Goal: Transaction & Acquisition: Download file/media

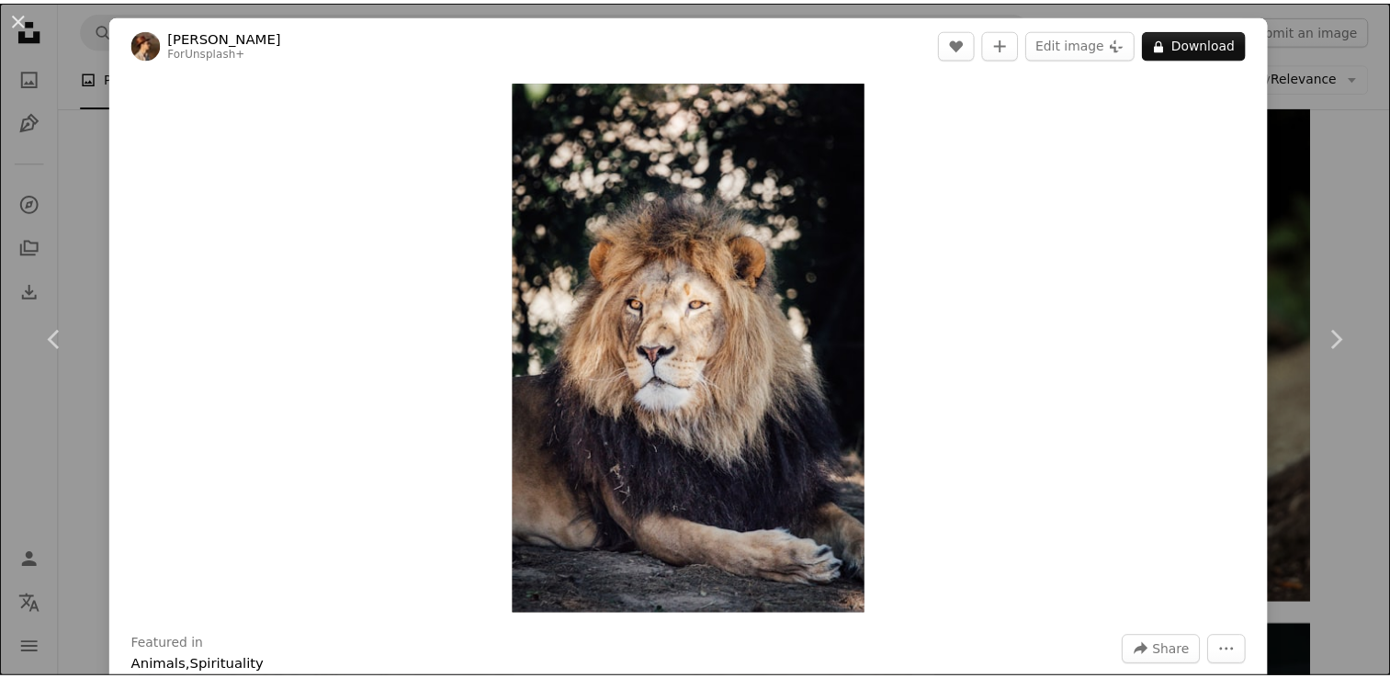
scroll to position [1214, 0]
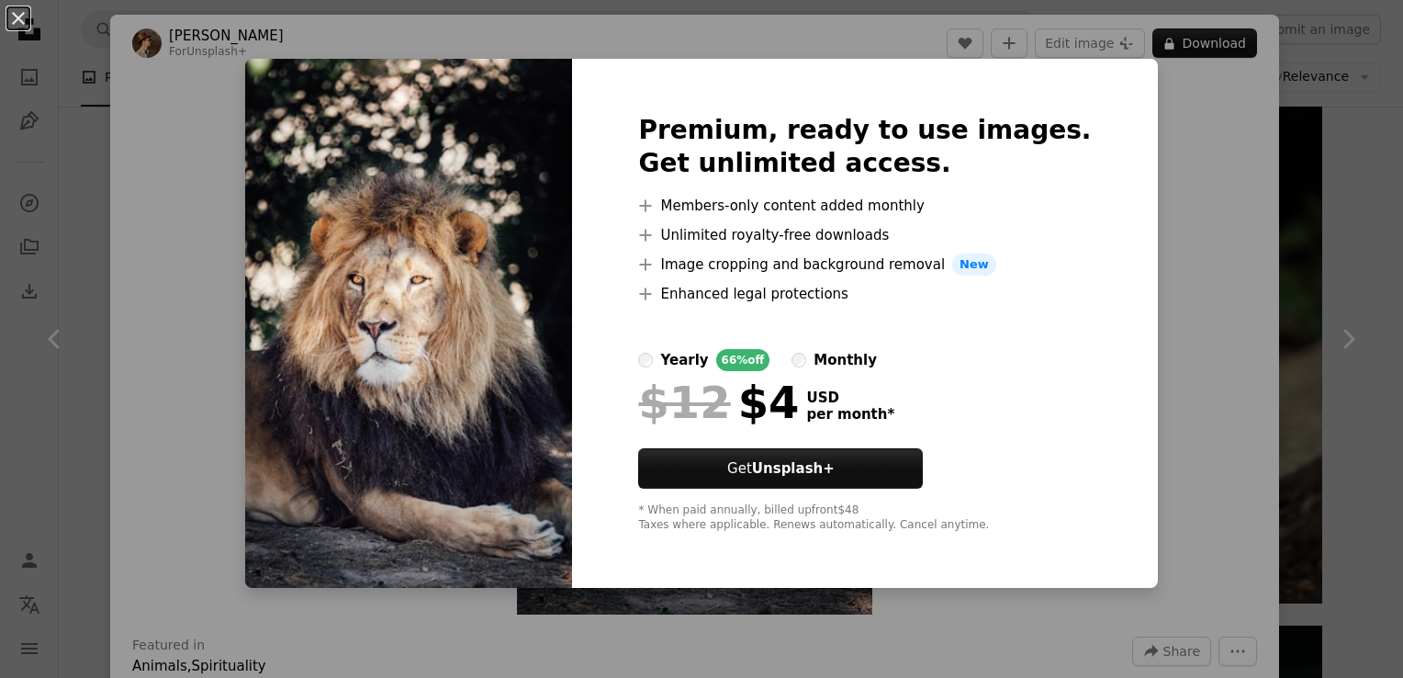
click at [1081, 316] on div "Premium, ready to use images. Get unlimited access. A plus sign Members-only co…" at bounding box center [864, 323] width 585 height 529
click at [1081, 152] on div "Premium, ready to use images. Get unlimited access. A plus sign Members-only co…" at bounding box center [864, 323] width 585 height 529
click at [1019, 516] on div "* When paid annually, billed upfront $48 Taxes where applicable. Renews automat…" at bounding box center [864, 517] width 453 height 29
click at [911, 643] on div "An X shape Premium, ready to use images. Get unlimited access. A plus sign Memb…" at bounding box center [701, 339] width 1403 height 678
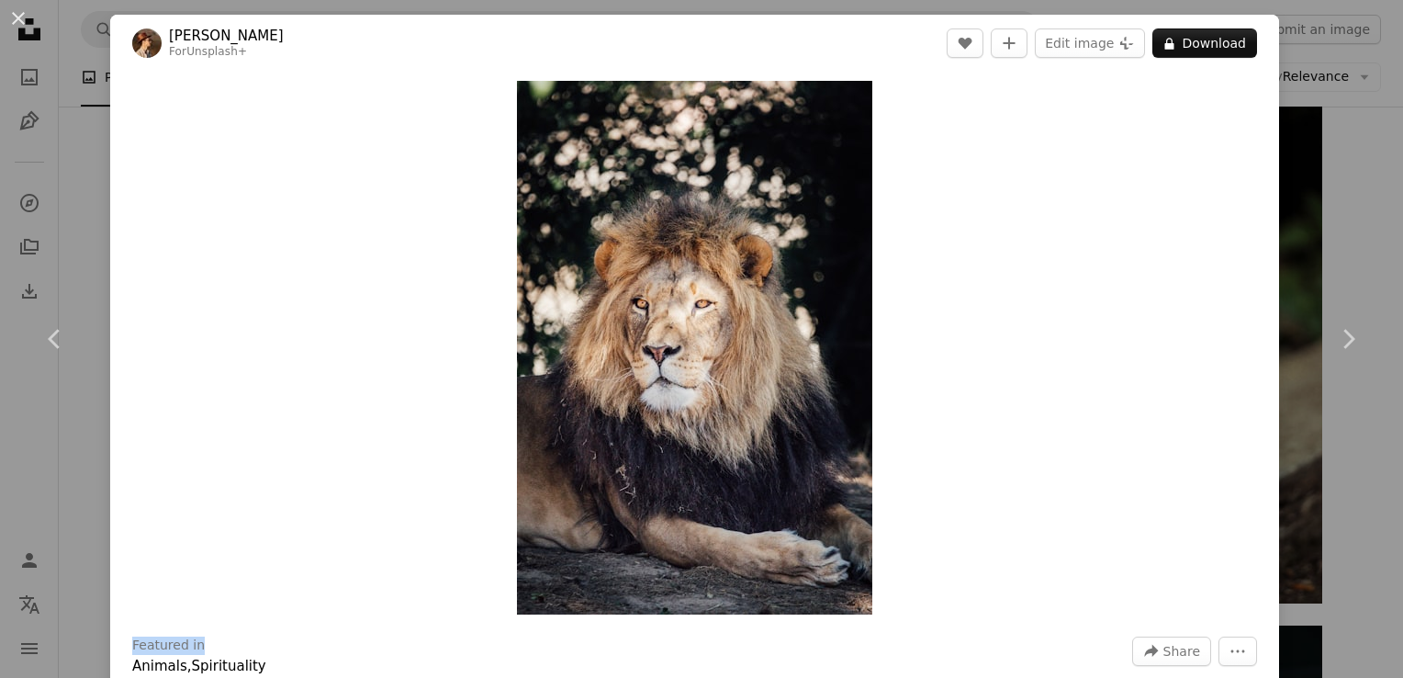
drag, startPoint x: 911, startPoint y: 643, endPoint x: 1091, endPoint y: 103, distance: 569.2
click at [1091, 103] on div "[PERSON_NAME] For Unsplash+ A heart A plus sign Edit image Plus sign for Unspla…" at bounding box center [694, 446] width 1169 height 862
drag, startPoint x: 1091, startPoint y: 103, endPoint x: 1097, endPoint y: 232, distance: 129.6
click at [1097, 232] on div "Zoom in" at bounding box center [694, 348] width 1169 height 552
click at [1165, 43] on icon at bounding box center [1169, 44] width 9 height 12
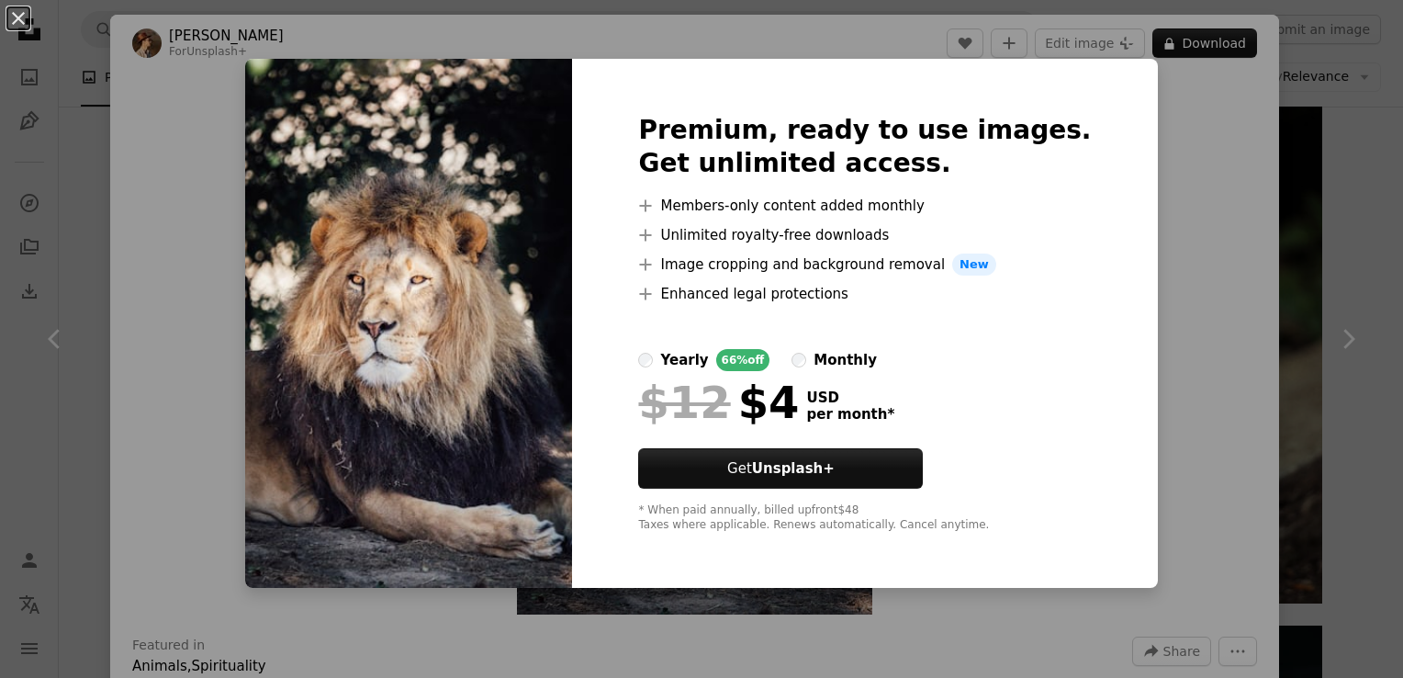
click at [1242, 96] on div "An X shape Premium, ready to use images. Get unlimited access. A plus sign Memb…" at bounding box center [701, 339] width 1403 height 678
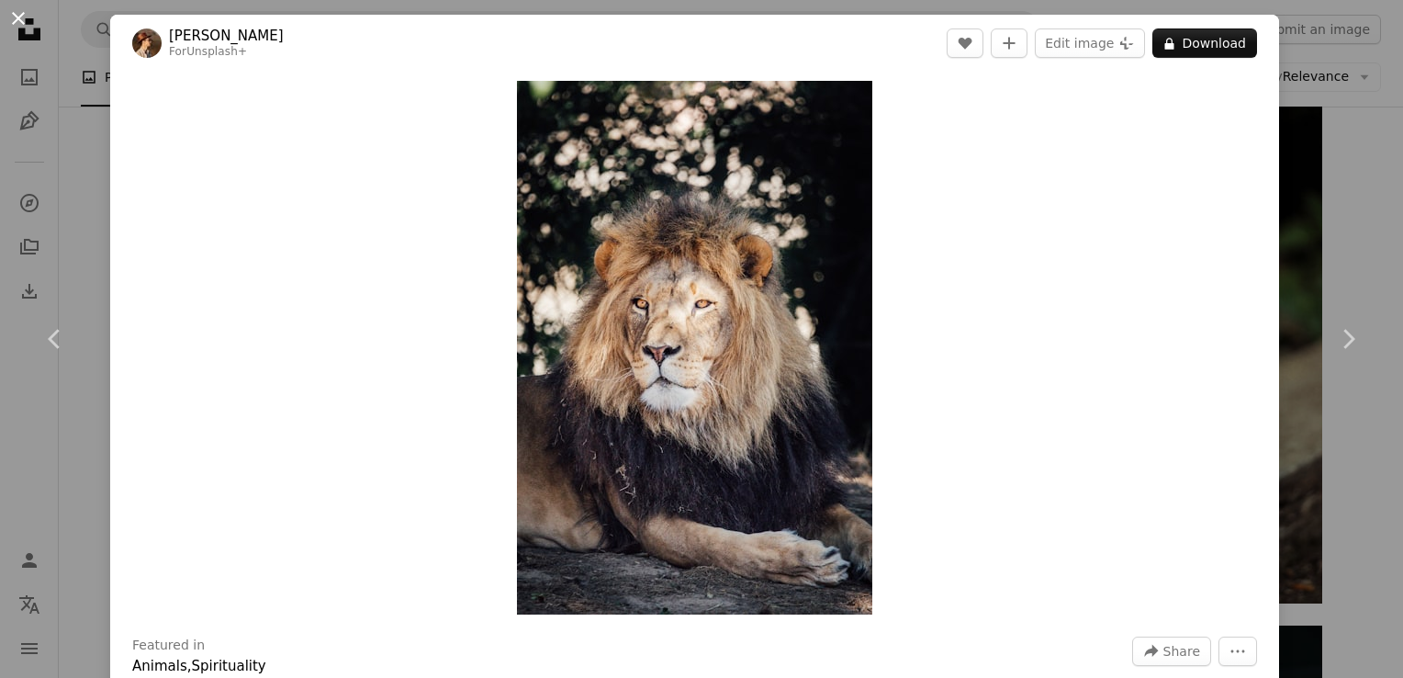
click at [23, 7] on button "An X shape" at bounding box center [18, 18] width 22 height 22
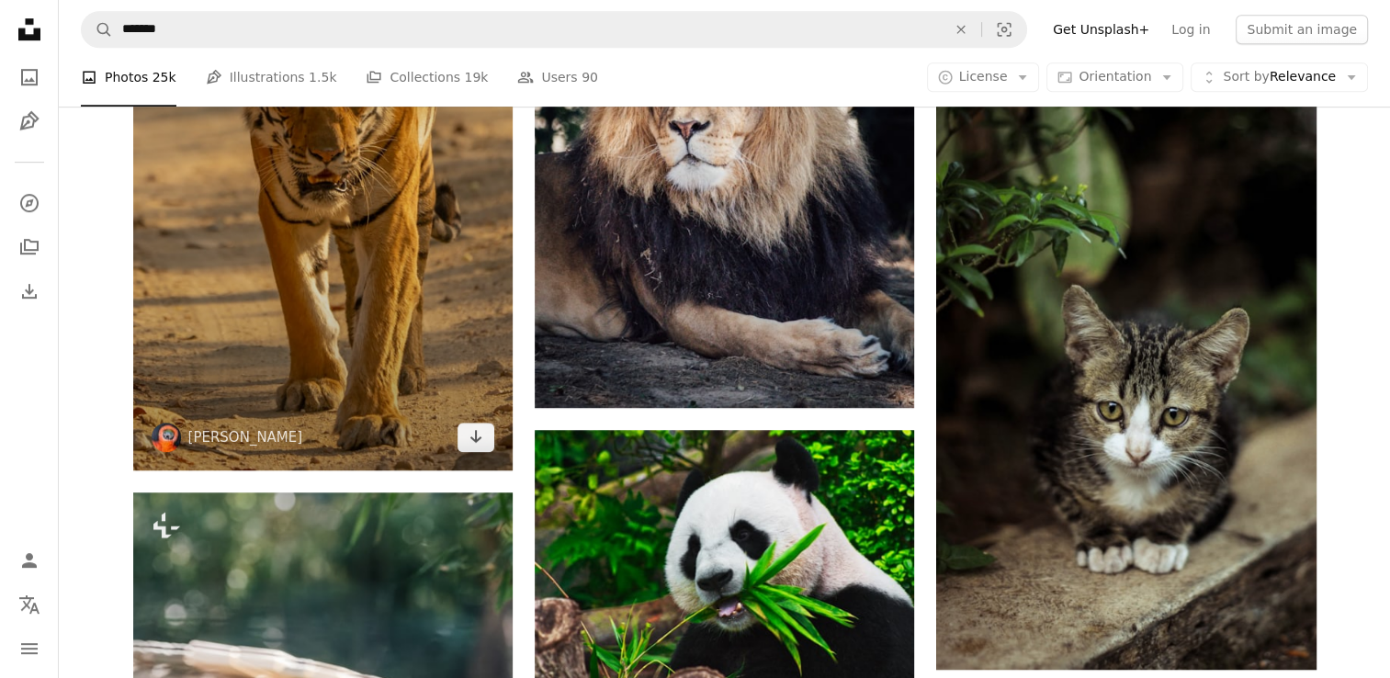
scroll to position [1132, 0]
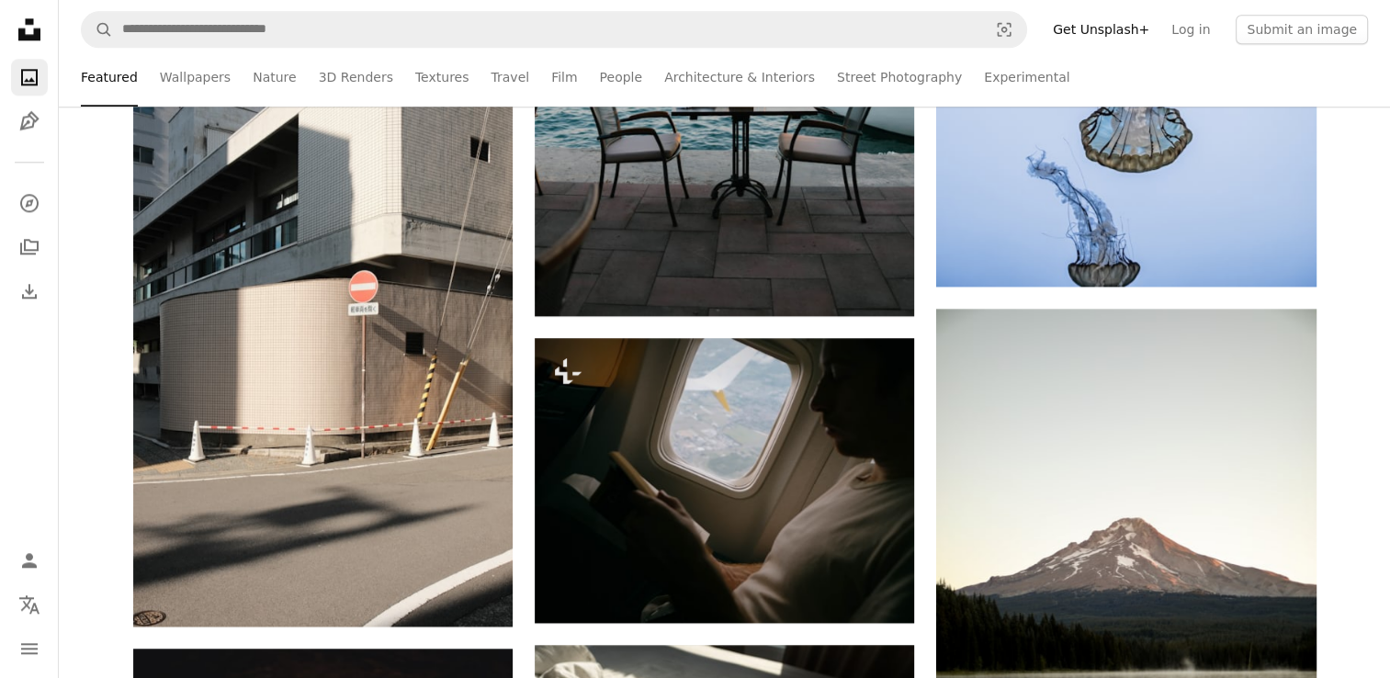
scroll to position [3389, 0]
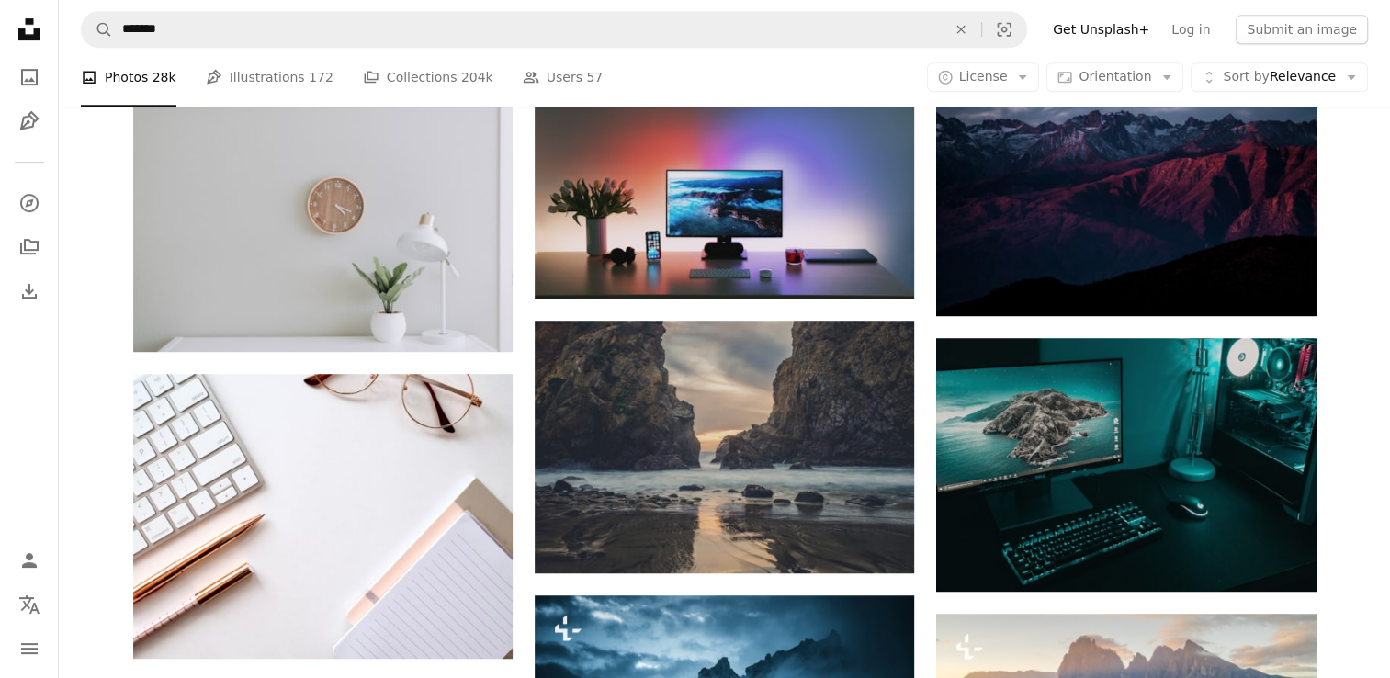
scroll to position [912, 0]
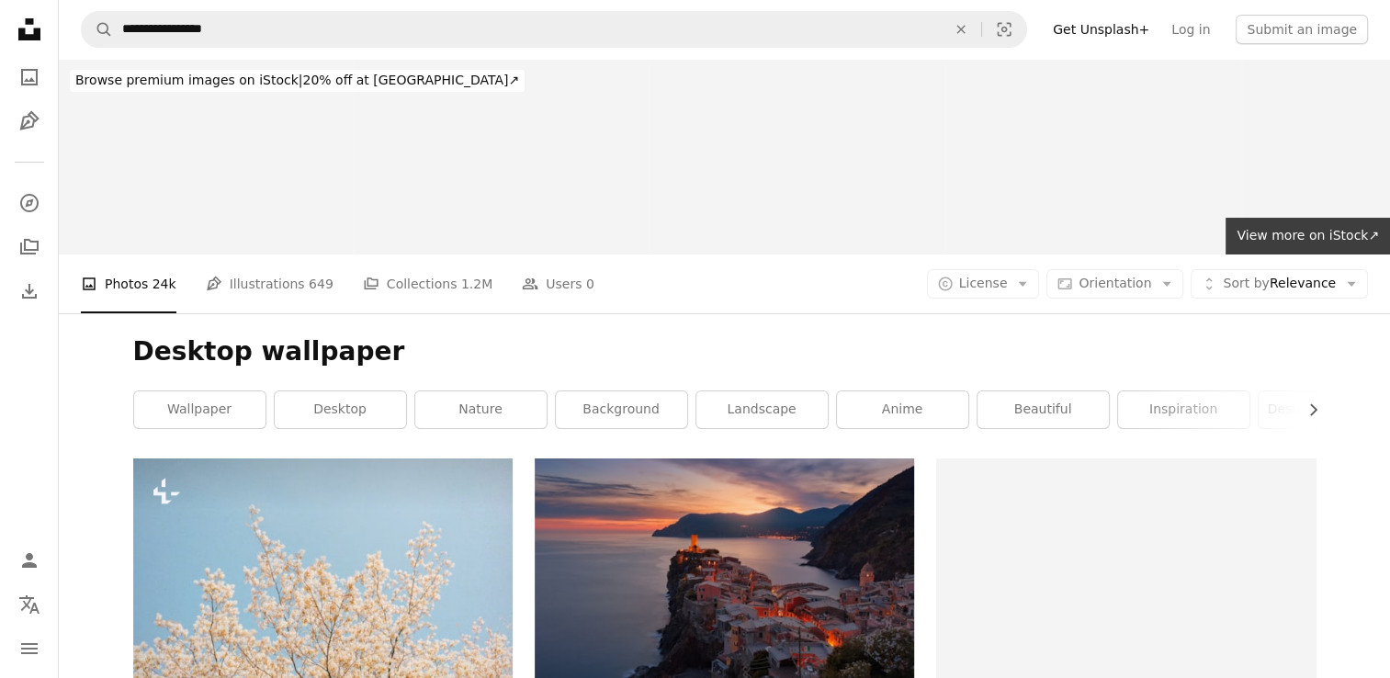
scroll to position [211, 0]
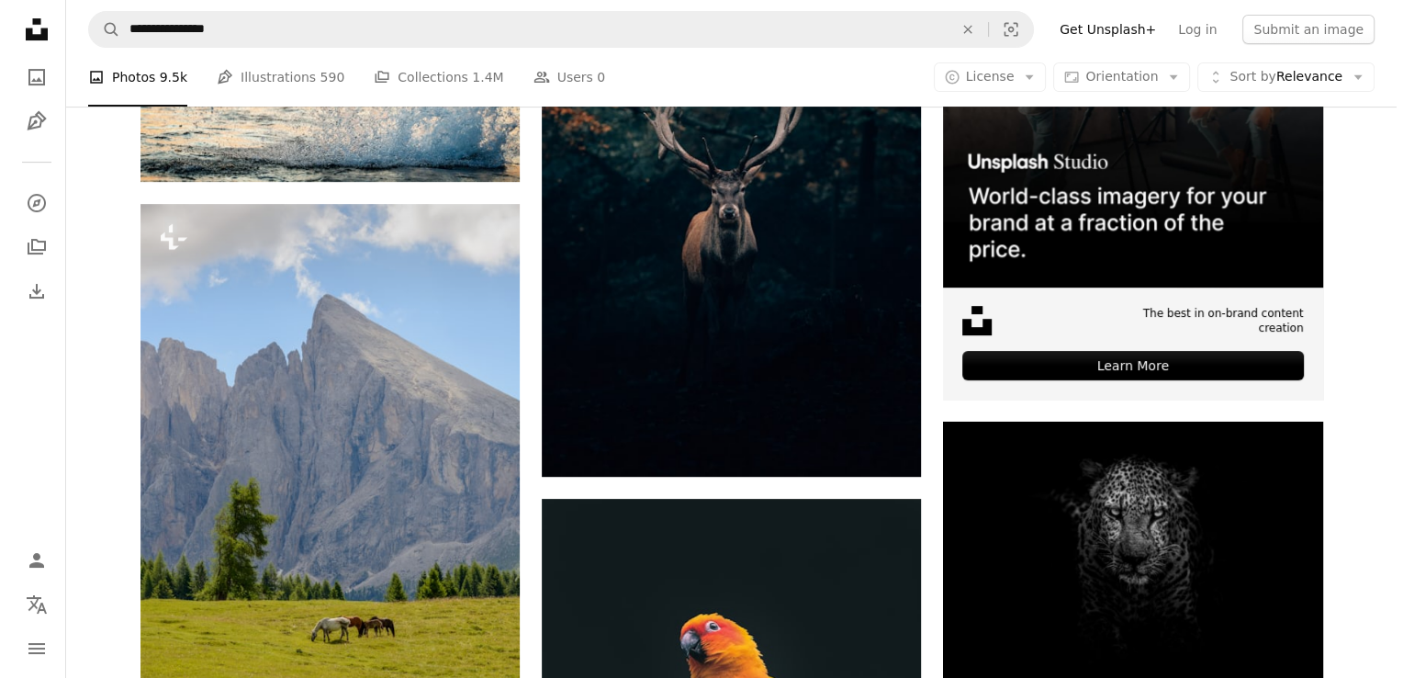
scroll to position [551, 0]
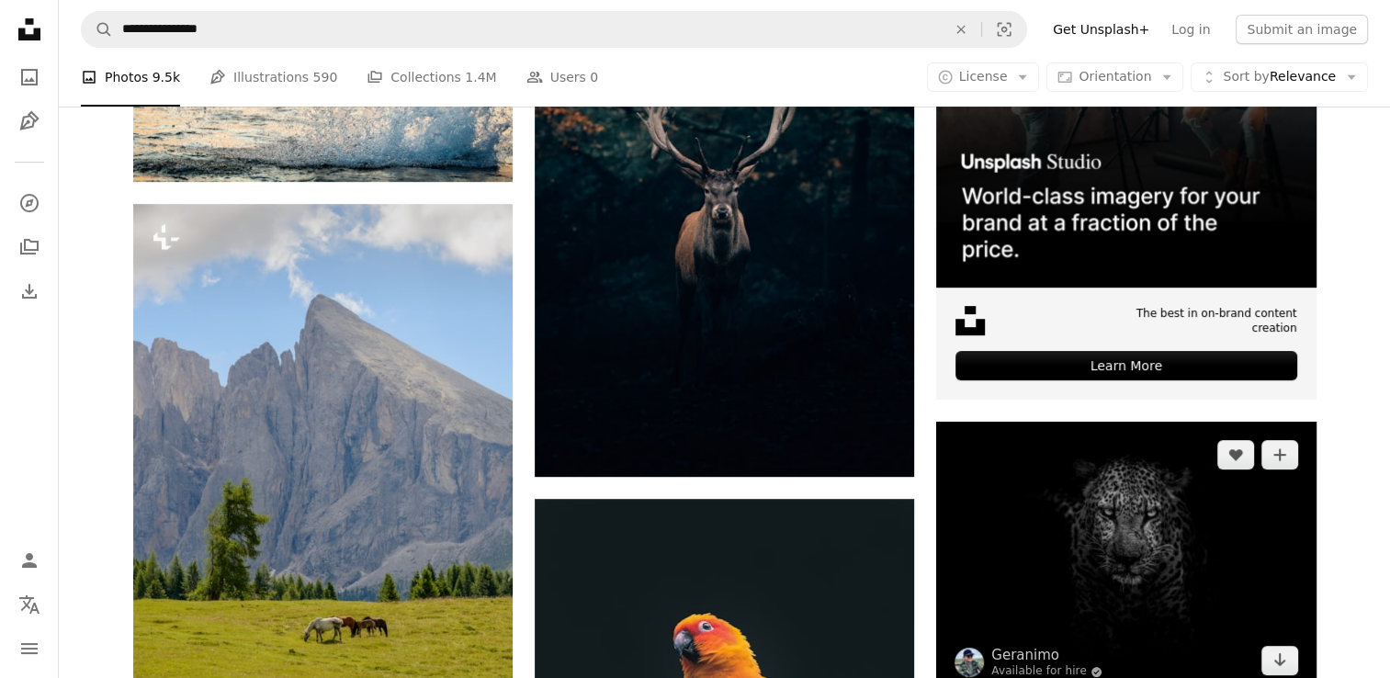
click at [1091, 521] on img at bounding box center [1125, 558] width 379 height 272
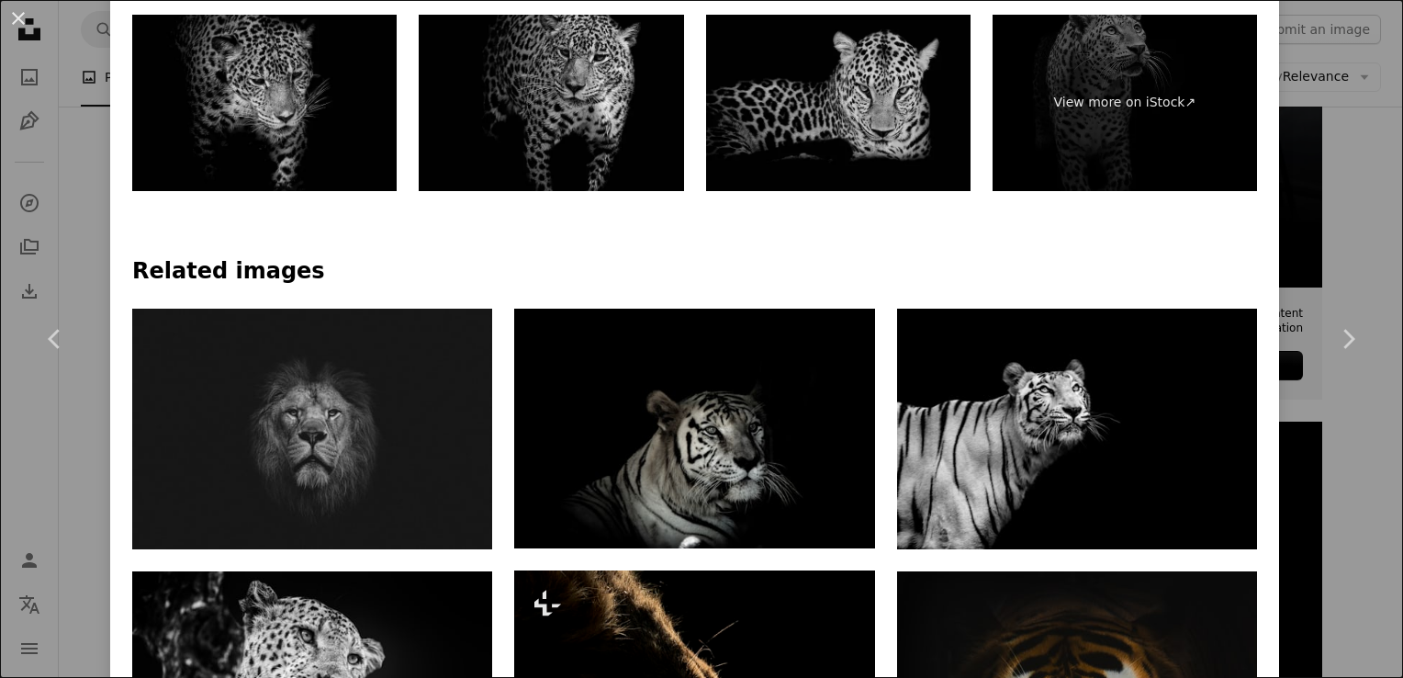
scroll to position [1043, 0]
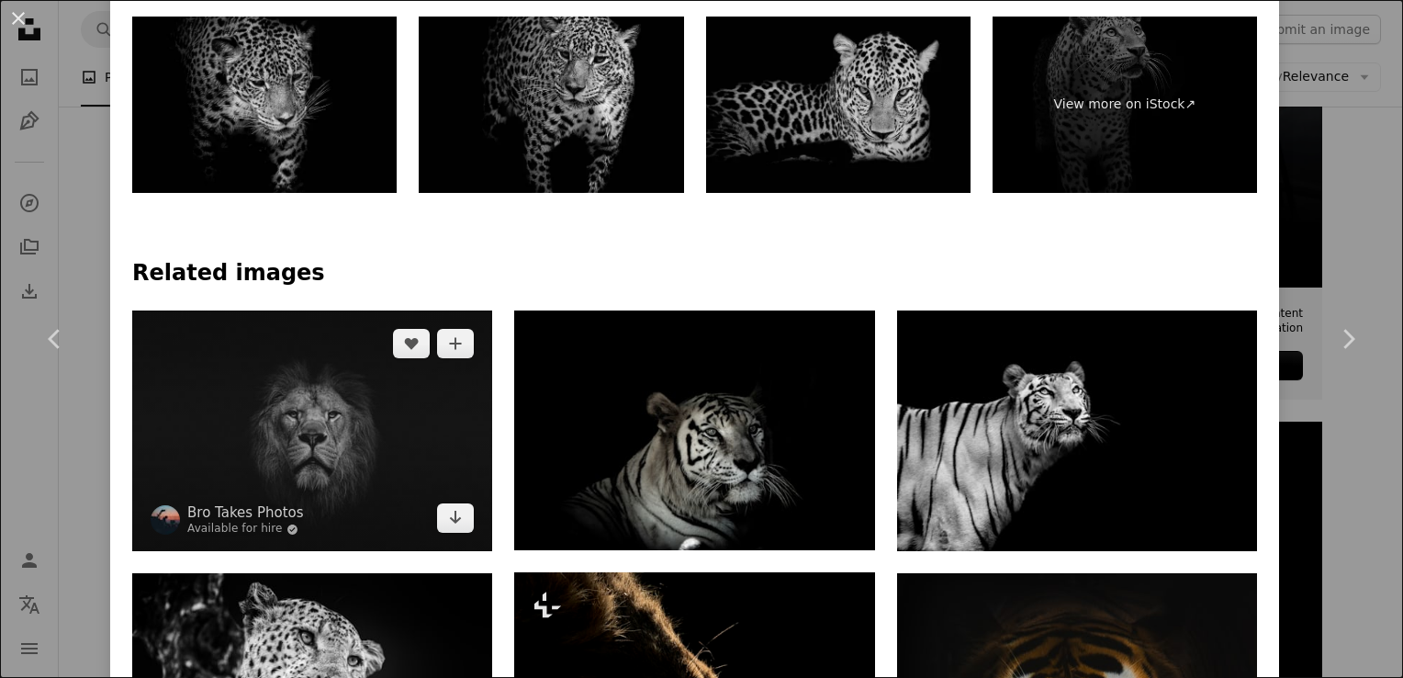
click at [424, 362] on img at bounding box center [312, 430] width 360 height 241
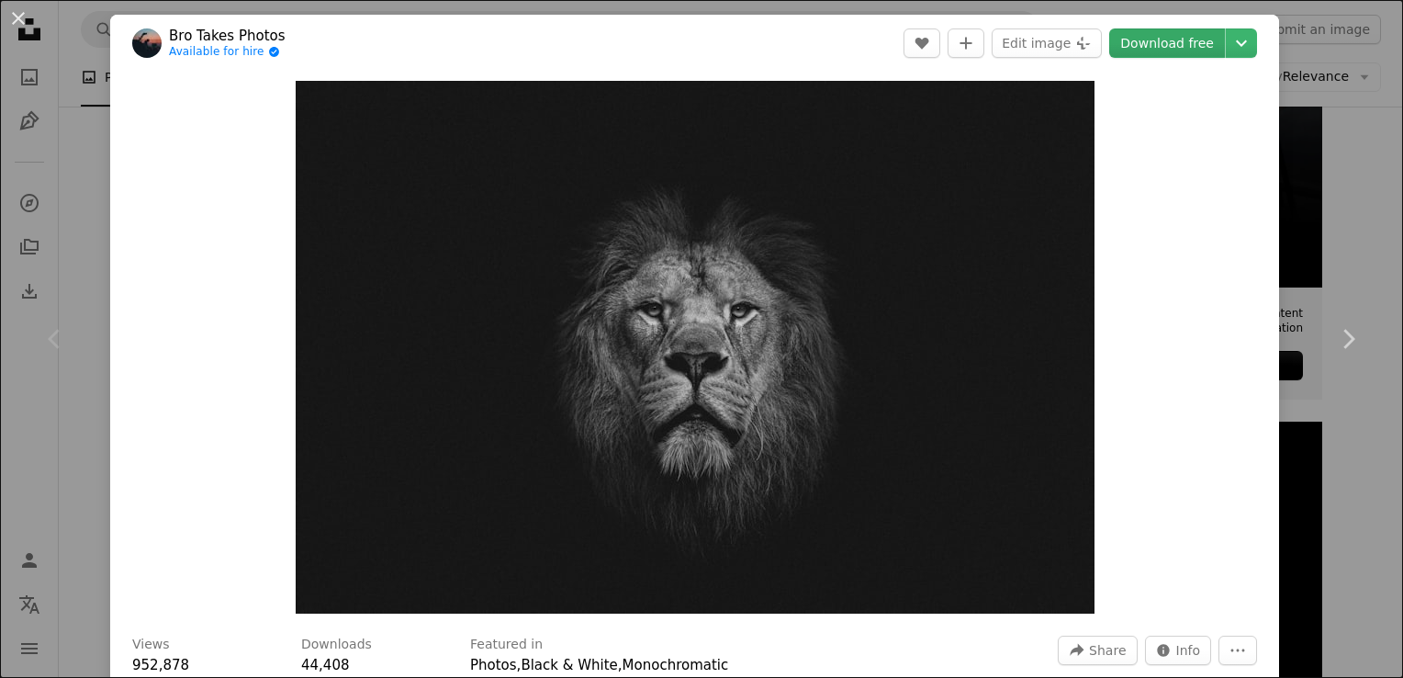
click at [1158, 46] on link "Download free" at bounding box center [1167, 42] width 116 height 29
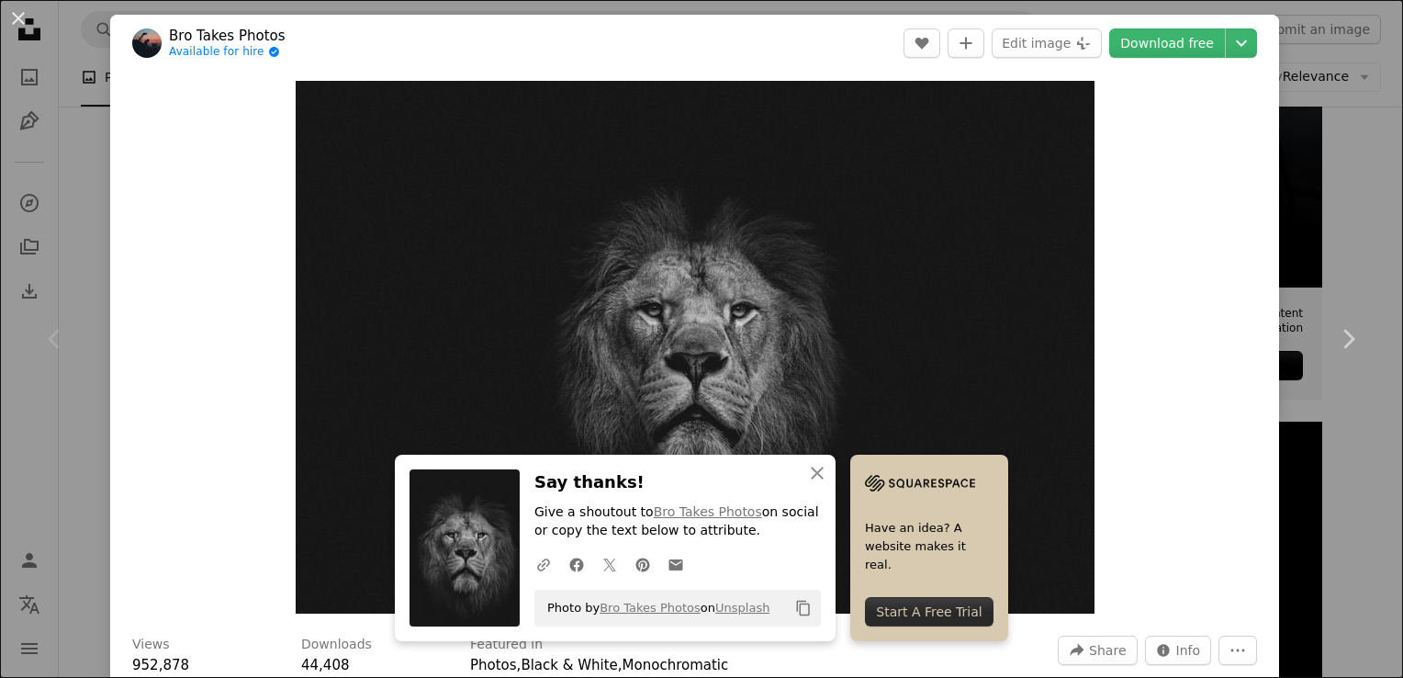
click at [1123, 314] on div "Zoom in" at bounding box center [694, 347] width 1169 height 551
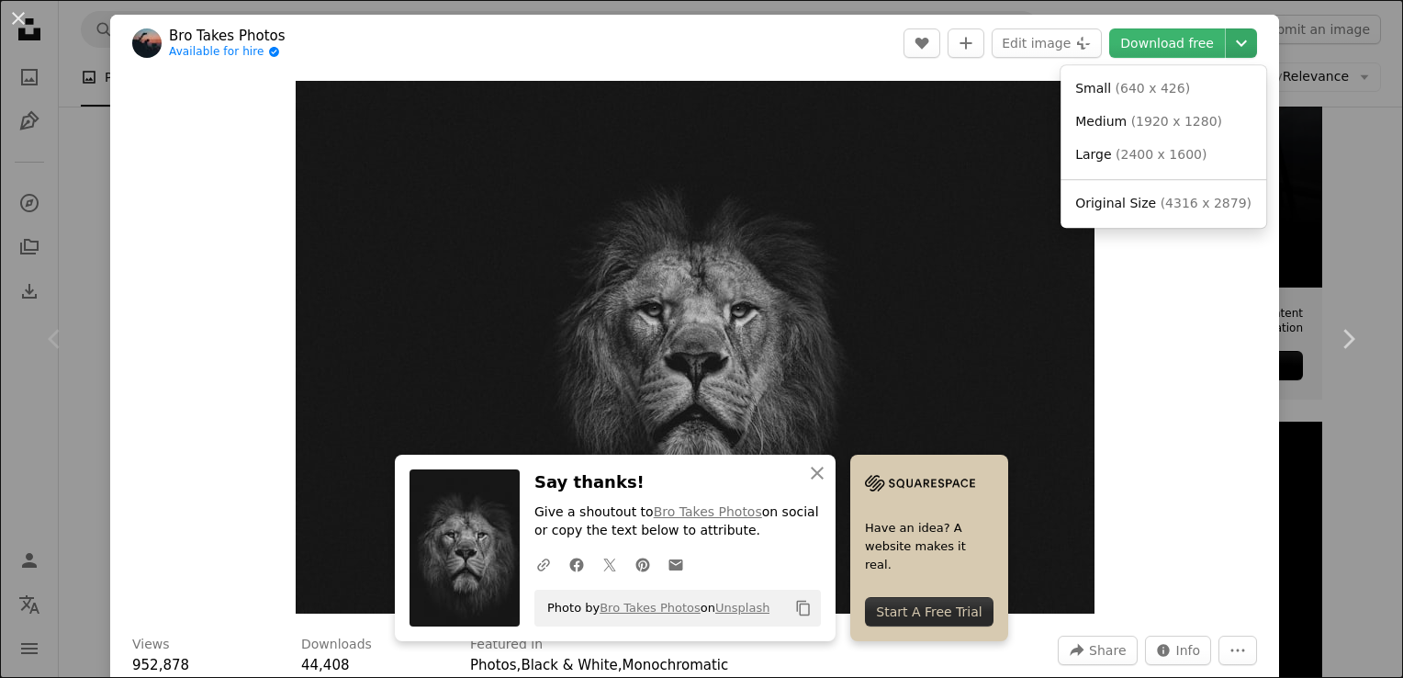
click at [1227, 46] on icon "Chevron down" at bounding box center [1241, 43] width 29 height 22
click at [1190, 114] on span "( 1920 x 1280 )" at bounding box center [1177, 121] width 91 height 15
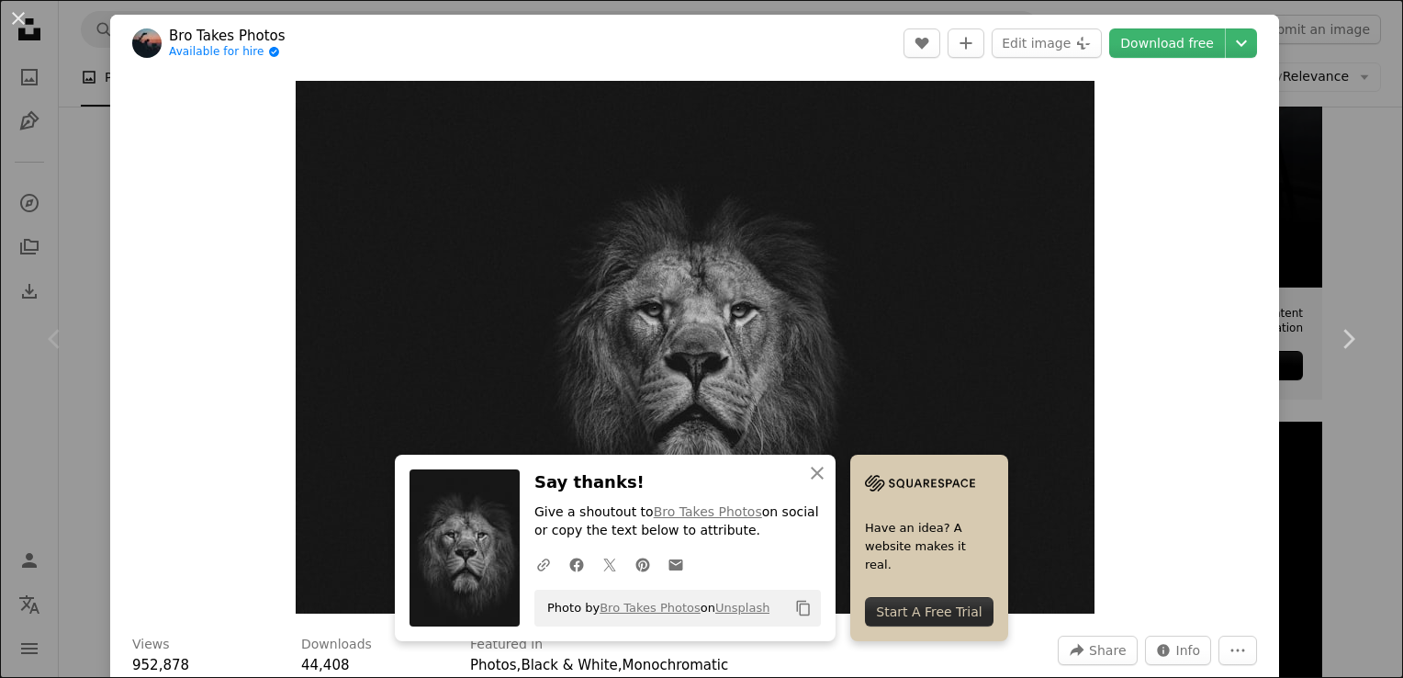
click at [1345, 197] on div "An X shape Chevron left Chevron right An X shape Close Say thanks! Give a shout…" at bounding box center [701, 339] width 1403 height 678
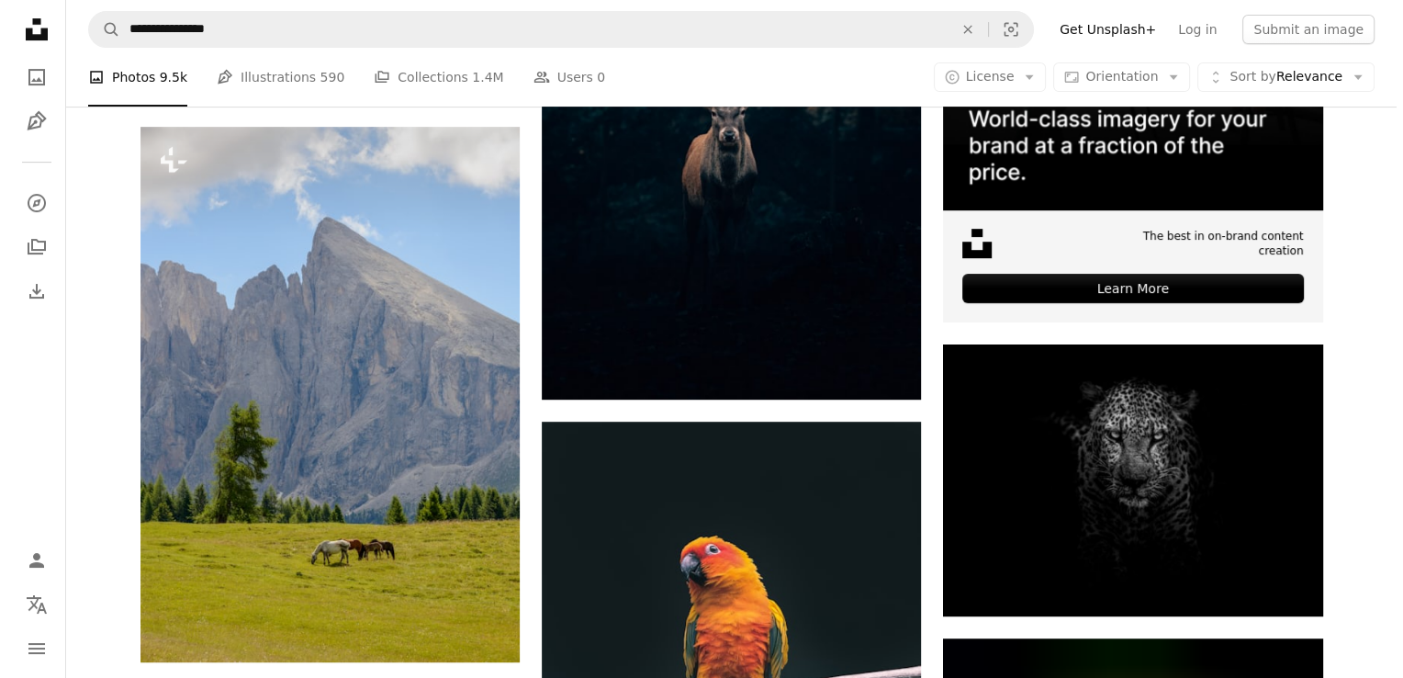
scroll to position [626, 0]
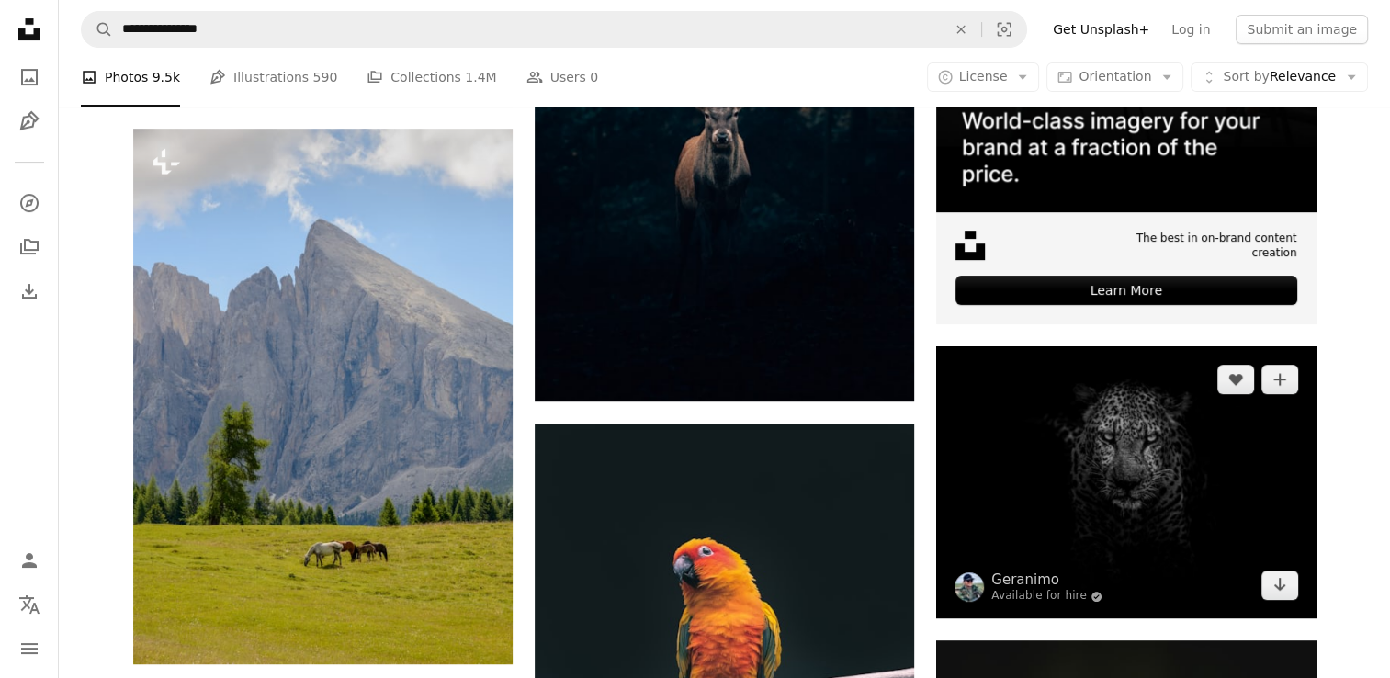
click at [1033, 418] on img at bounding box center [1125, 482] width 379 height 272
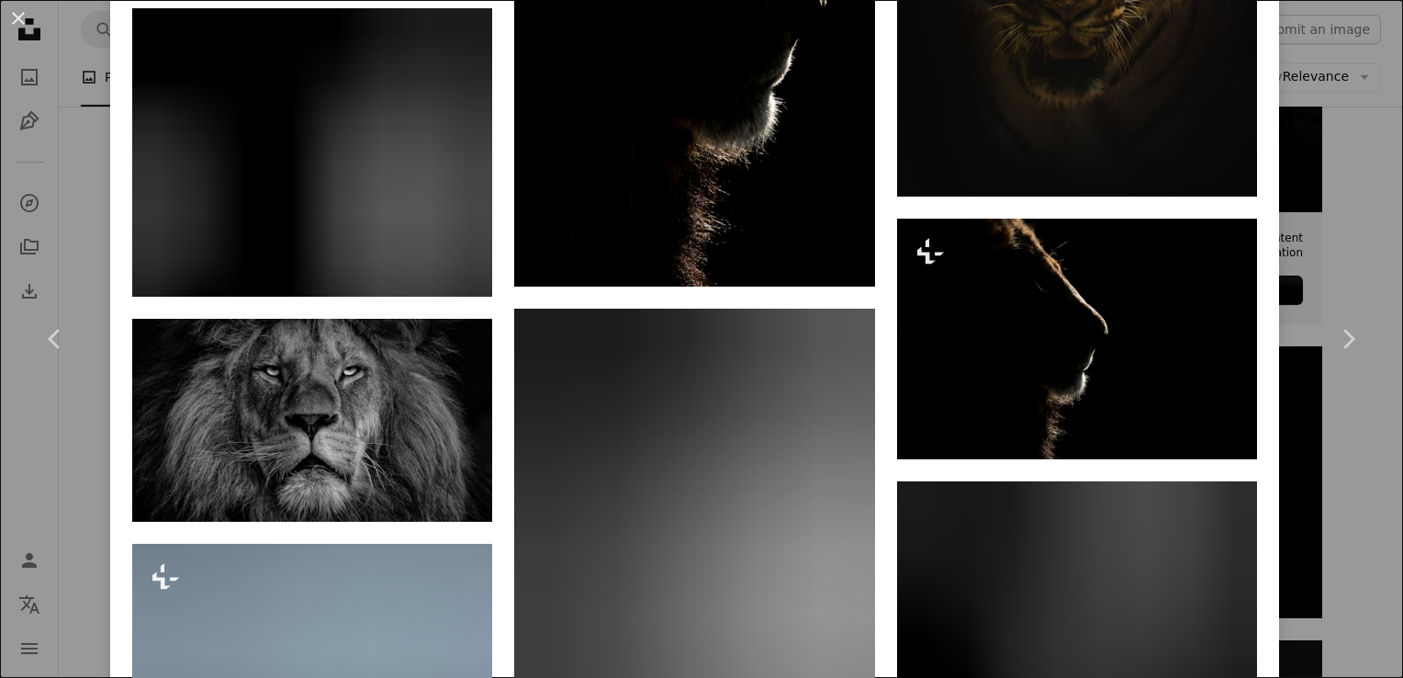
scroll to position [1888, 0]
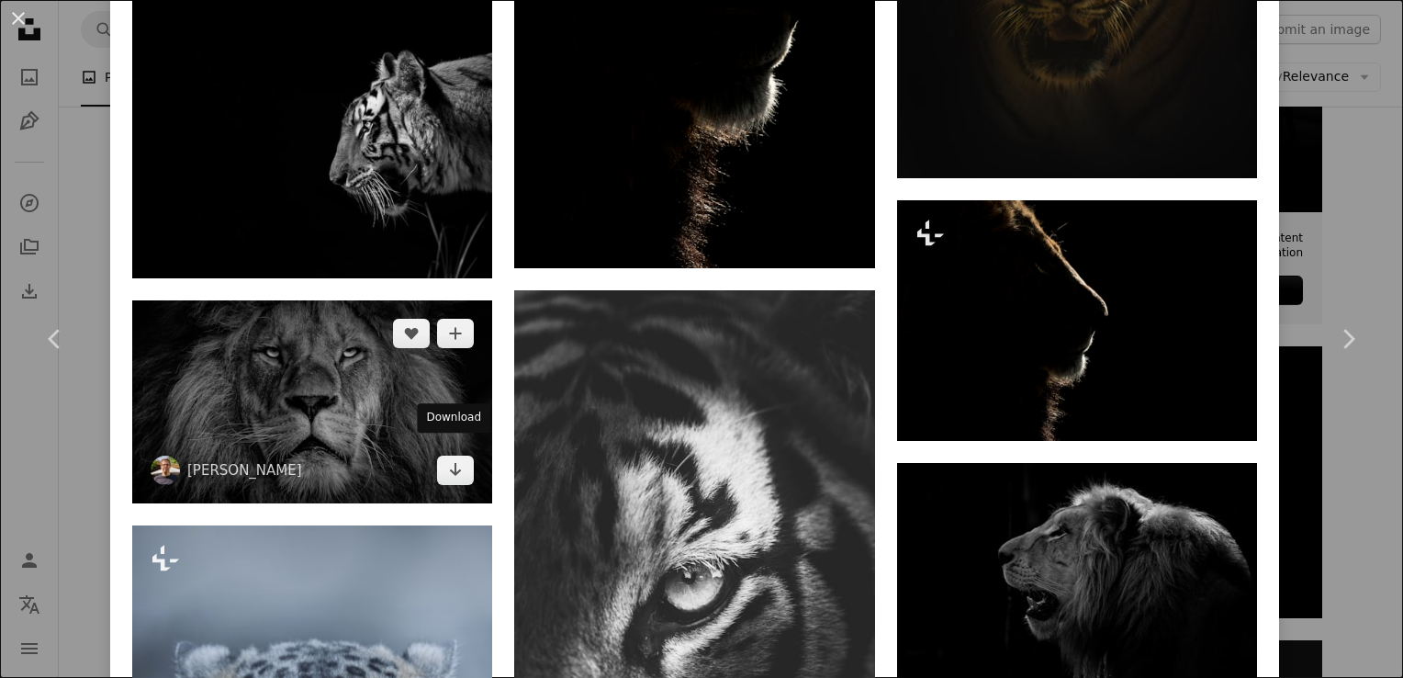
click at [428, 412] on div "Download" at bounding box center [453, 417] width 73 height 29
click at [386, 391] on img at bounding box center [312, 401] width 360 height 202
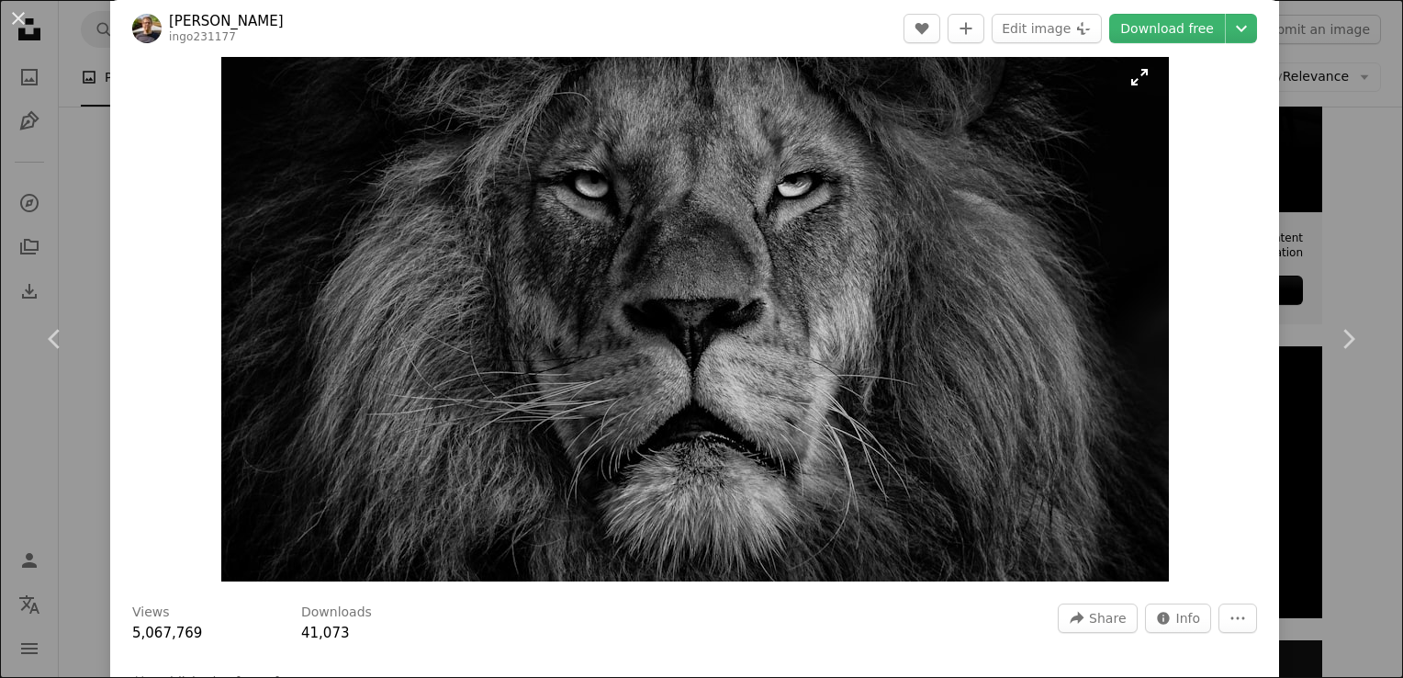
scroll to position [268, 0]
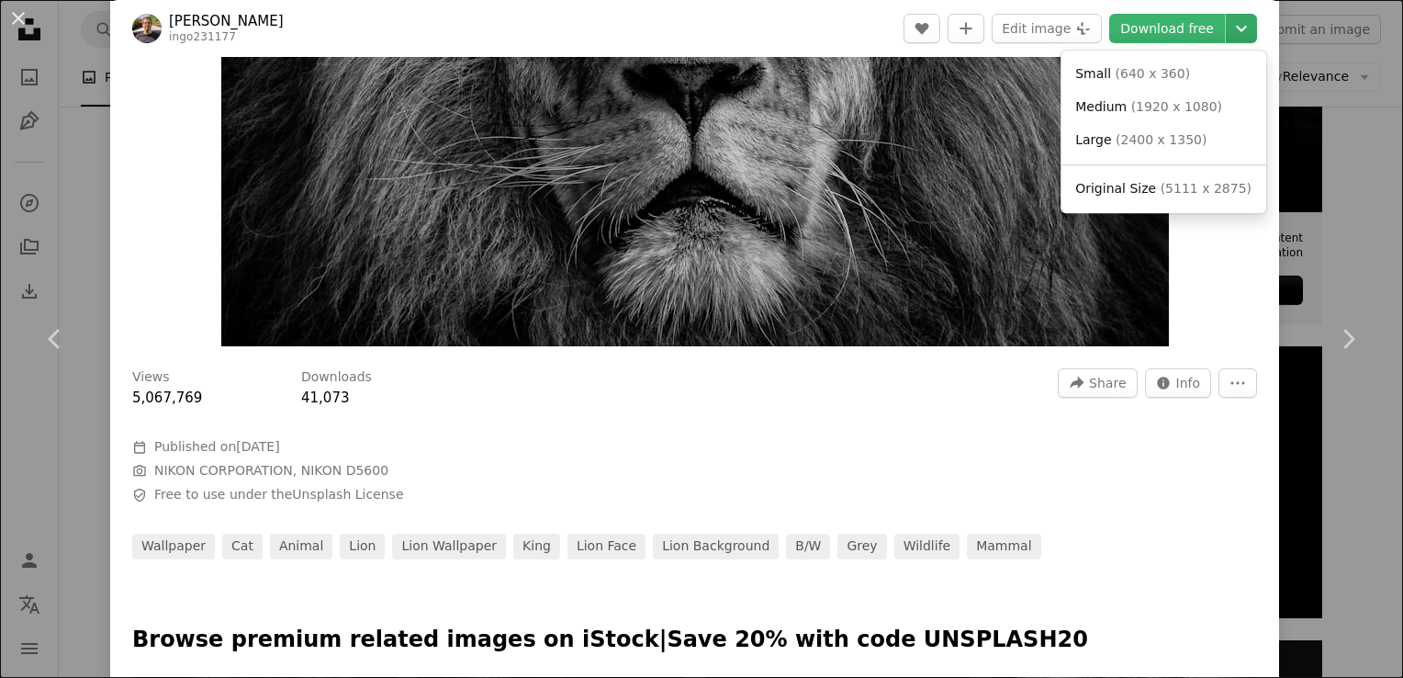
click at [1227, 17] on icon "Chevron down" at bounding box center [1241, 28] width 29 height 22
click at [1163, 107] on span "( 1920 x 1080 )" at bounding box center [1177, 106] width 91 height 15
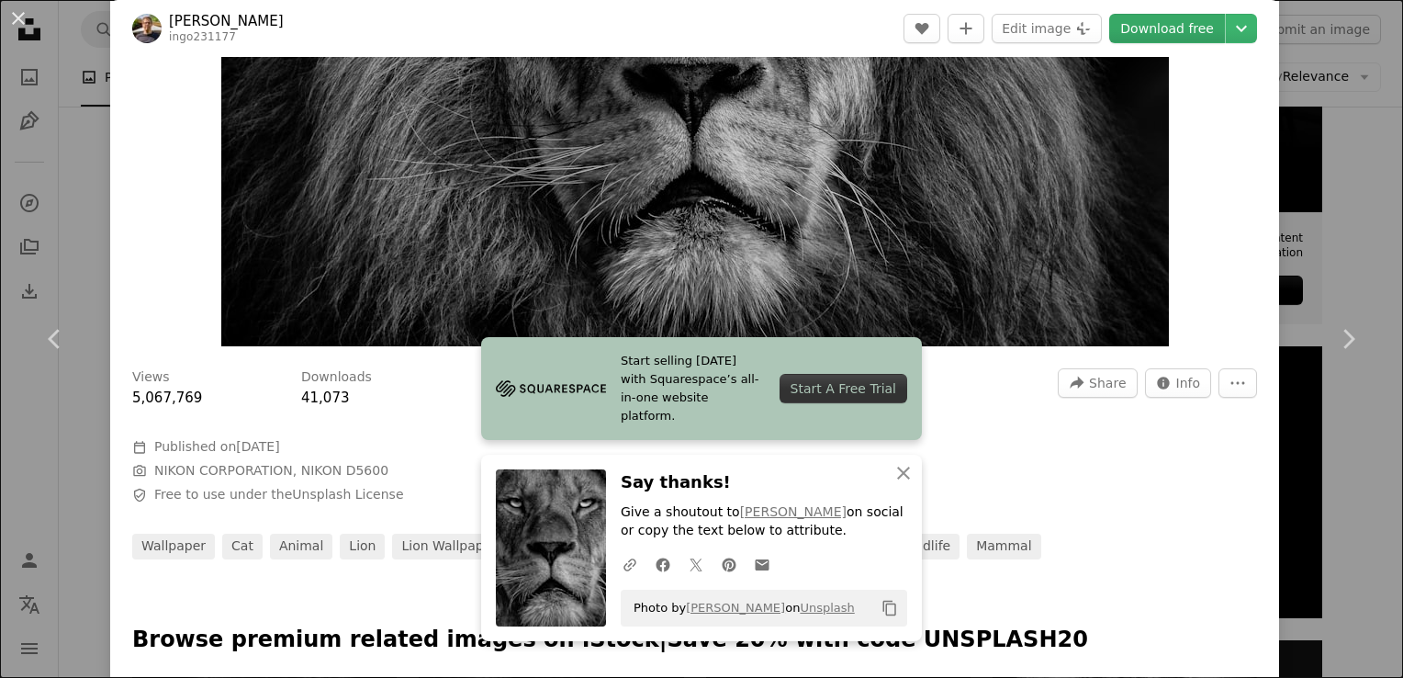
click at [1138, 25] on link "Download free" at bounding box center [1167, 28] width 116 height 29
